Goal: Task Accomplishment & Management: Manage account settings

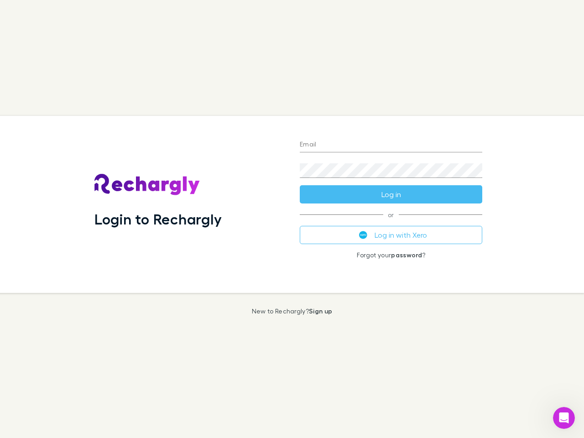
click at [292, 219] on div "Login to Rechargly" at bounding box center [189, 204] width 205 height 177
click at [391, 145] on input "Email" at bounding box center [391, 145] width 183 height 15
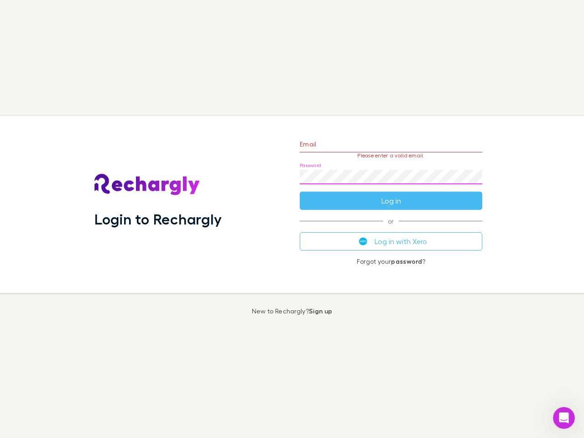
click at [391, 195] on form "Email Please enter a valid email. Password Log in" at bounding box center [391, 170] width 183 height 79
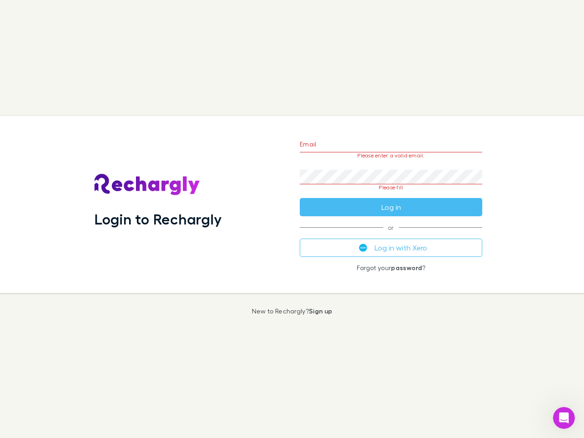
click at [391, 235] on div "Email Please enter a valid email. Password Please fill Log in or Log in with Xe…" at bounding box center [391, 204] width 197 height 177
click at [564, 418] on icon "Open Intercom Messenger" at bounding box center [564, 418] width 15 height 15
